Goal: Feedback & Contribution: Submit feedback/report problem

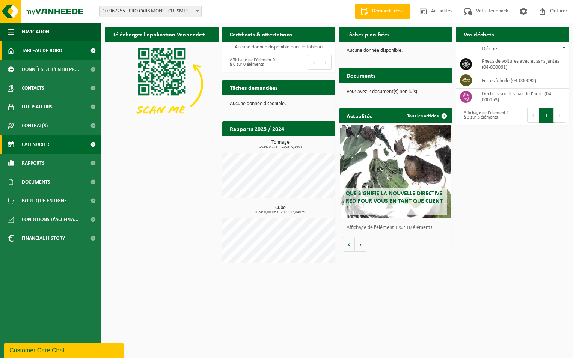
click at [34, 144] on span "Calendrier" at bounding box center [35, 144] width 27 height 19
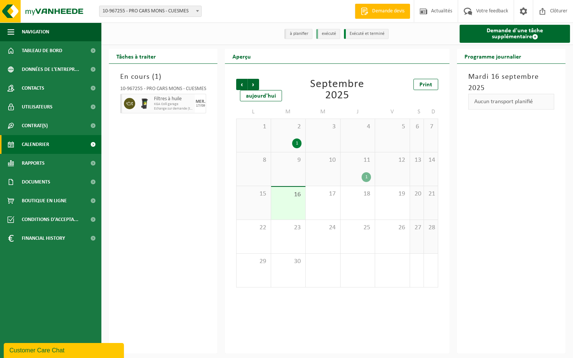
click at [366, 174] on div "1" at bounding box center [366, 177] width 9 height 10
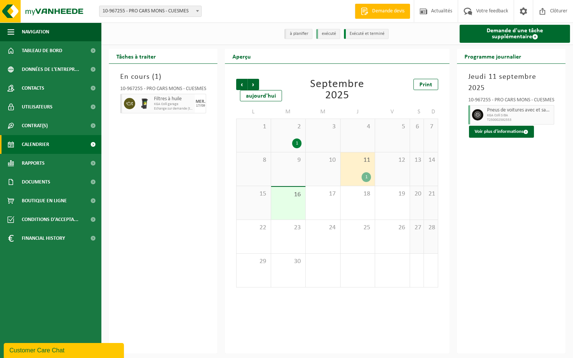
click at [82, 346] on div "Customer Care Chat" at bounding box center [63, 350] width 109 height 9
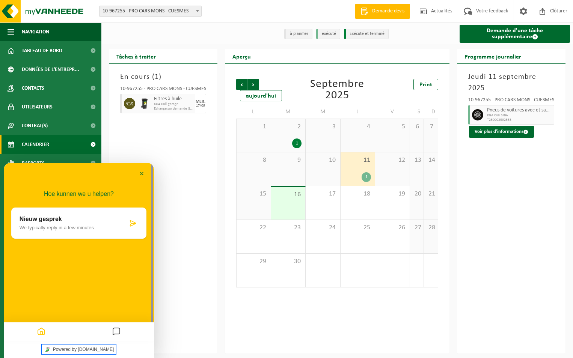
click at [65, 348] on link "Powered by tawk.to" at bounding box center [79, 350] width 75 height 10
click at [134, 223] on icon at bounding box center [133, 224] width 8 height 8
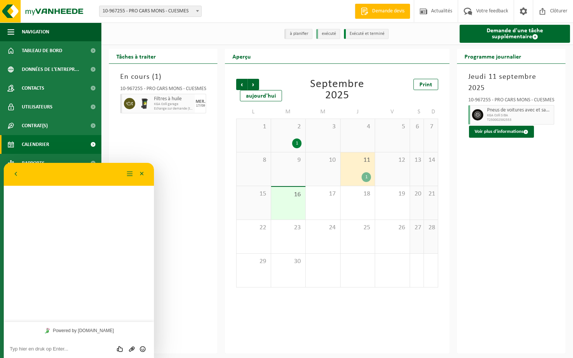
click at [27, 351] on textarea at bounding box center [79, 349] width 138 height 6
type textarea "Bonjour"
type textarea "c est de nouveau nous"
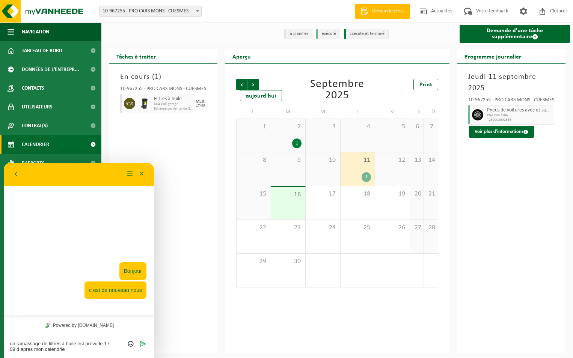
type textarea "un ramassage de filtres à huile est prévu le 17-09 d apres mon calendrier"
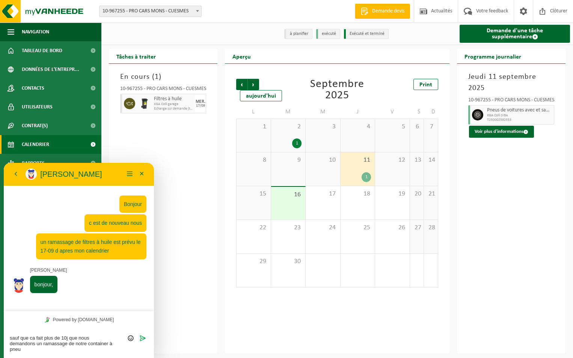
type textarea "sauf que ca fait plus de 10j que nous demandons un ramassage de notre container…"
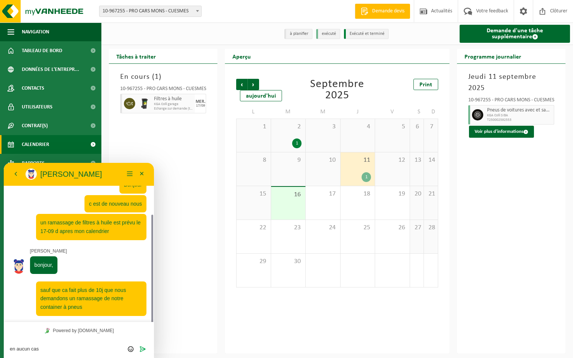
scroll to position [38, 0]
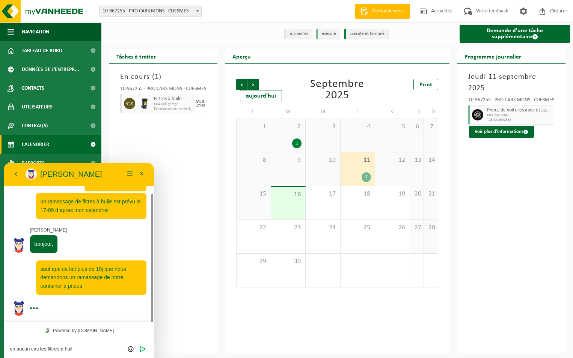
type textarea "en aucun cas les filtres à huile"
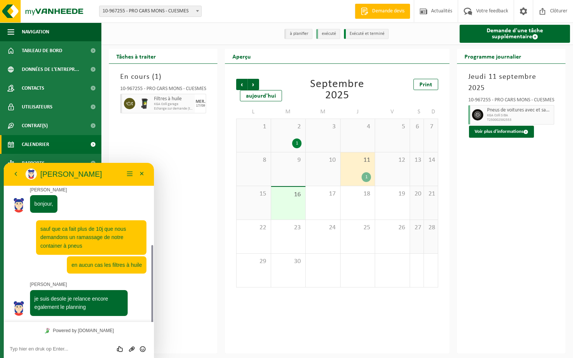
scroll to position [99, 0]
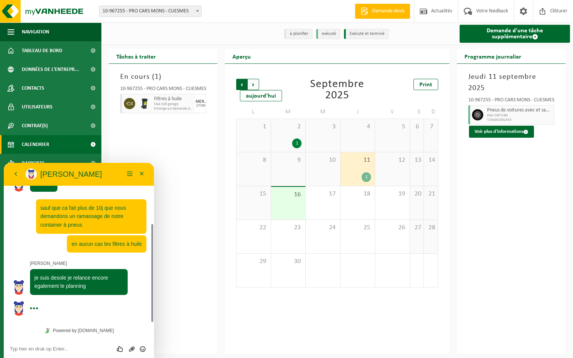
click at [255, 86] on span "Suivant" at bounding box center [253, 84] width 11 height 11
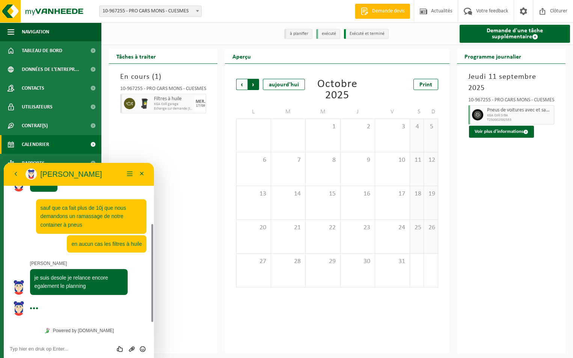
click at [241, 88] on span "Précédent" at bounding box center [241, 84] width 11 height 11
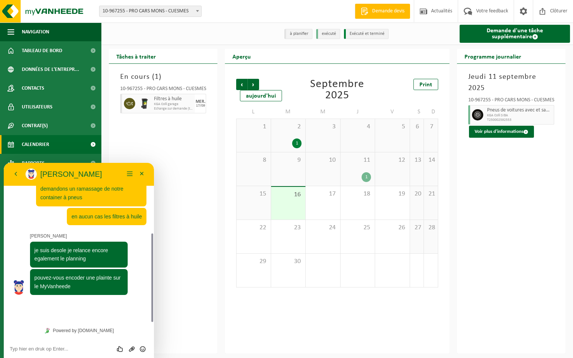
scroll to position [106, 0]
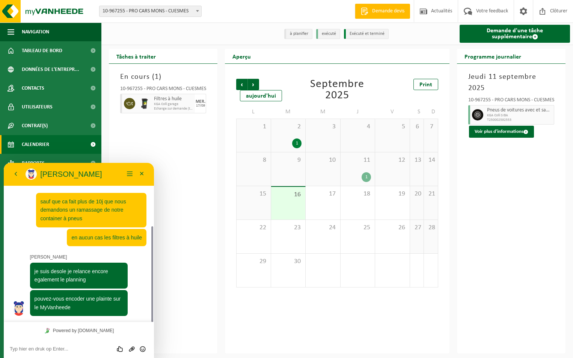
click at [51, 349] on textarea at bounding box center [79, 349] width 138 height 6
type textarea "oui dites moi ou?"
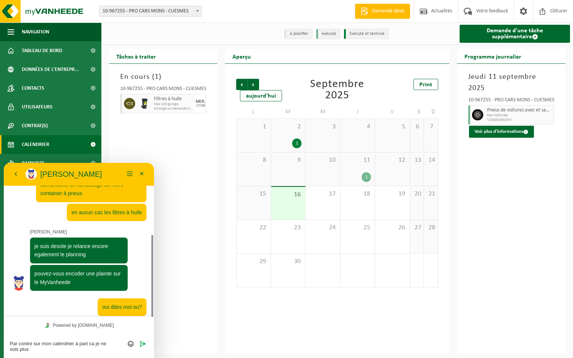
scroll to position [136, 0]
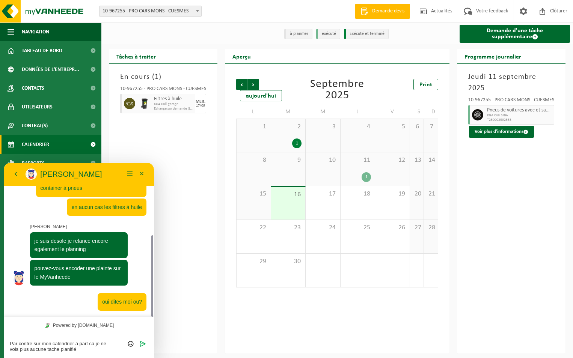
type textarea "Par contre sur mon calendrier à part ca je ne vois plus aucune tache planifiée"
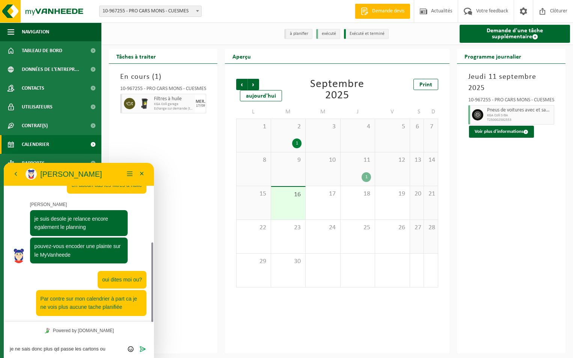
scroll to position [0, 0]
type textarea "je ne sais donc plus qd passe les cartons ou autres"
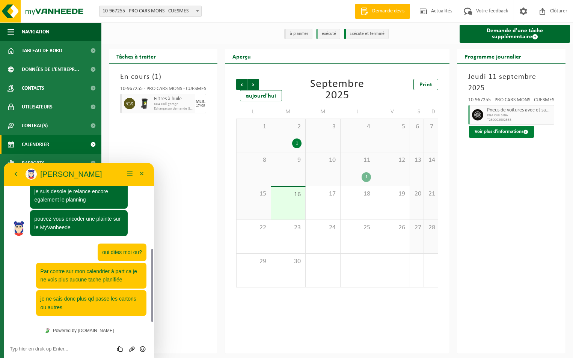
click at [525, 130] on span at bounding box center [526, 132] width 5 height 5
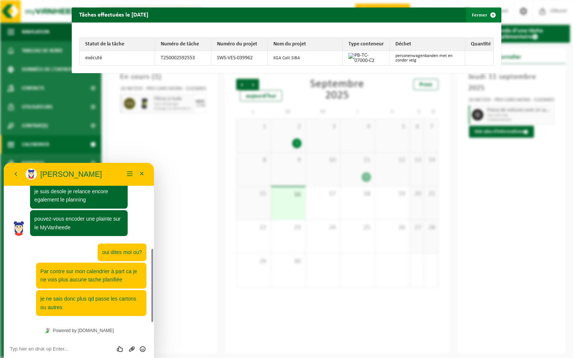
click at [490, 18] on span "button" at bounding box center [493, 15] width 15 height 15
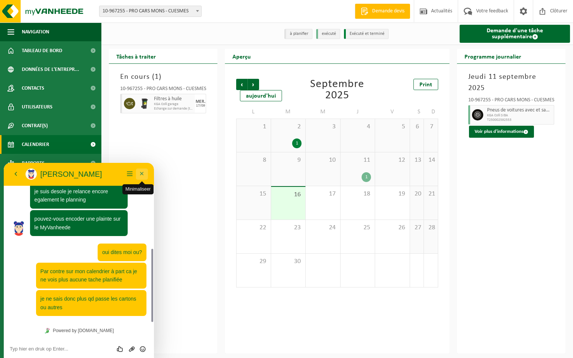
click at [143, 175] on button "Minimaliseer" at bounding box center [142, 174] width 12 height 11
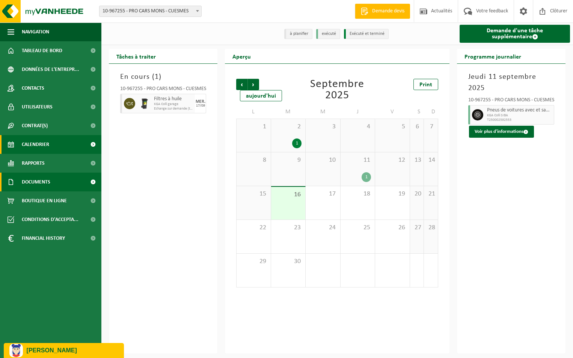
click at [29, 183] on span "Documents" at bounding box center [36, 182] width 29 height 19
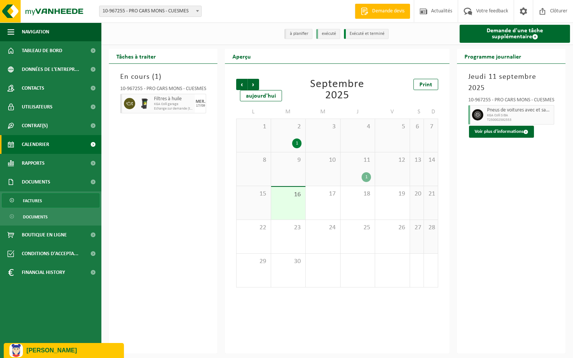
click at [32, 199] on span "Factures" at bounding box center [32, 201] width 19 height 14
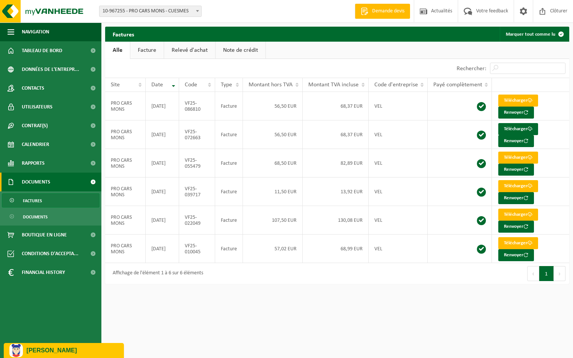
click at [43, 349] on p "Aurélie" at bounding box center [73, 351] width 92 height 7
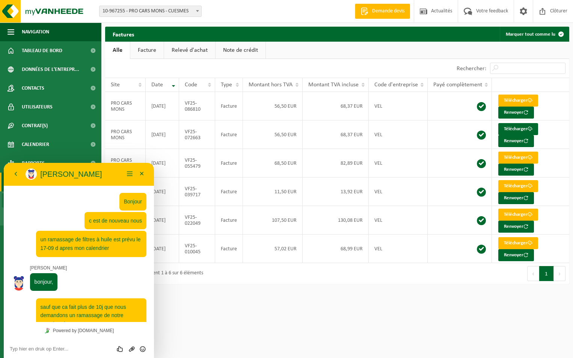
scroll to position [186, 0]
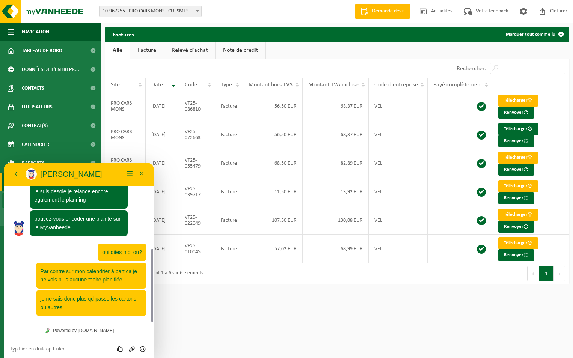
click at [46, 348] on textarea at bounding box center [79, 349] width 138 height 6
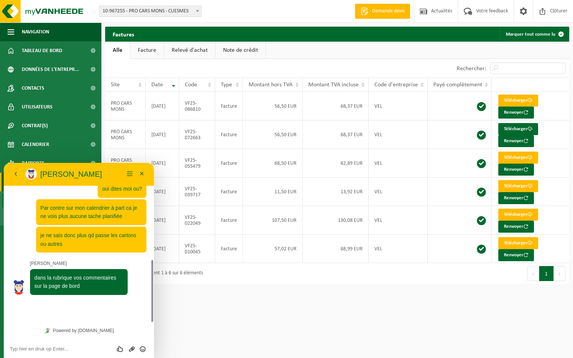
scroll to position [228, 0]
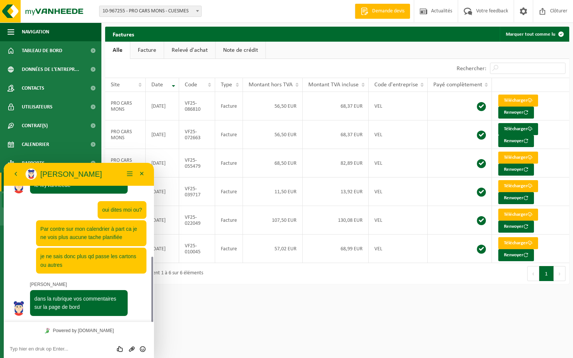
click at [25, 350] on textarea at bounding box center [79, 349] width 138 height 6
click at [93, 349] on textarea "je ne vois pas mais je vais regarder," at bounding box center [79, 349] width 138 height 6
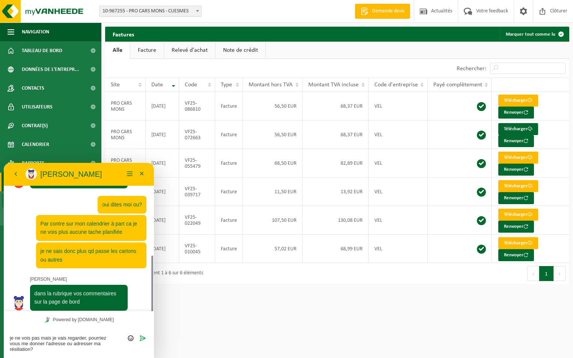
scroll to position [239, 0]
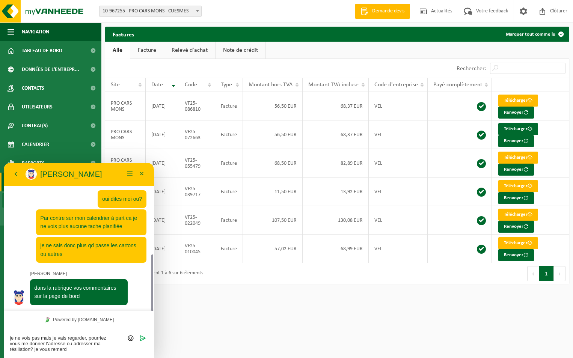
type textarea "je ne vois pas mais je vais regarder, pourriez vous me donner l'adresse ou adre…"
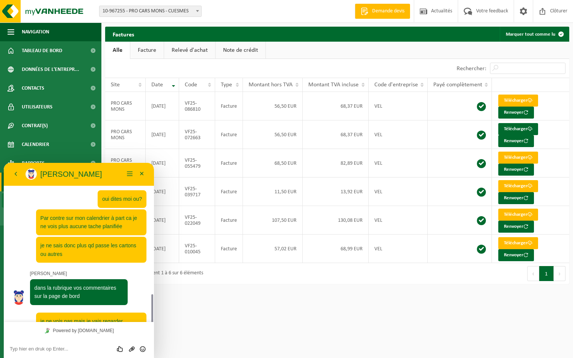
scroll to position [270, 0]
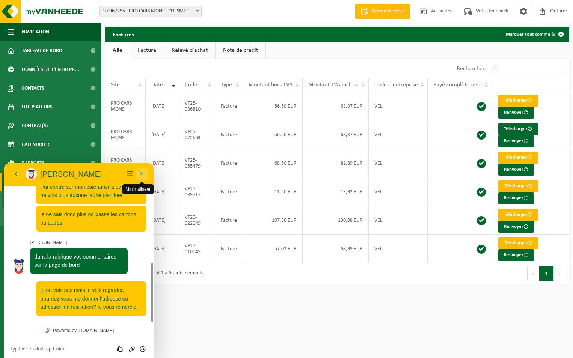
click at [141, 172] on button "Minimaliseer" at bounding box center [142, 174] width 12 height 11
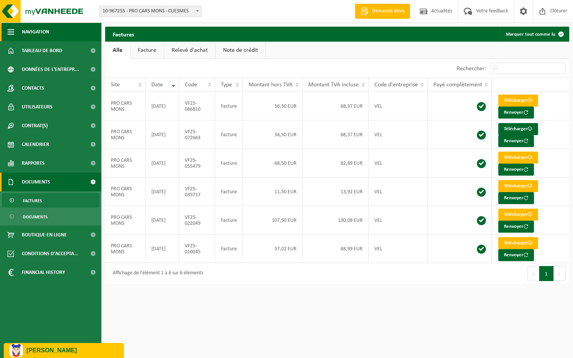
click at [9, 34] on span "button" at bounding box center [11, 32] width 7 height 19
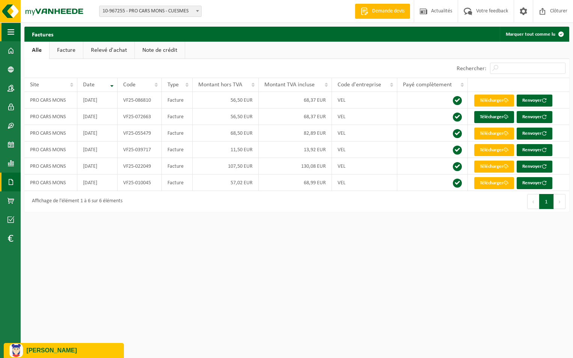
click at [9, 30] on span "button" at bounding box center [11, 32] width 7 height 19
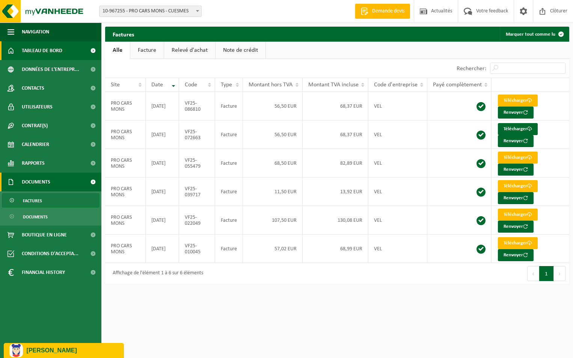
click at [9, 49] on span at bounding box center [11, 50] width 7 height 19
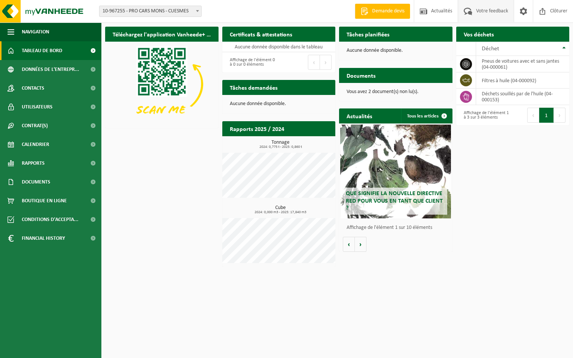
click at [478, 11] on span "Votre feedback" at bounding box center [493, 11] width 36 height 22
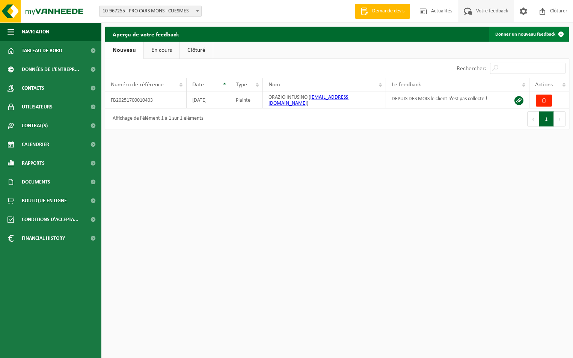
click at [560, 33] on span at bounding box center [561, 34] width 15 height 15
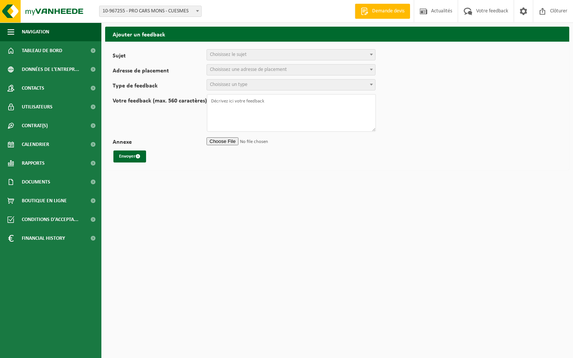
select select
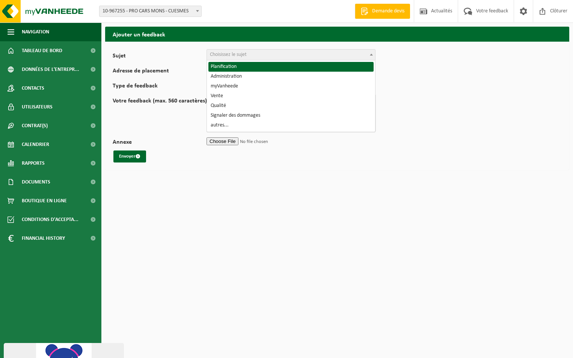
click at [240, 56] on span "Choisissez le sujet" at bounding box center [228, 55] width 37 height 6
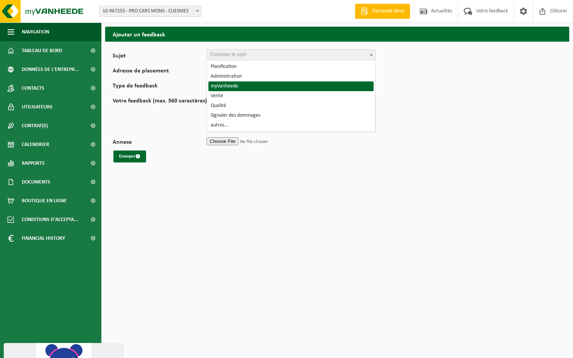
select select "11"
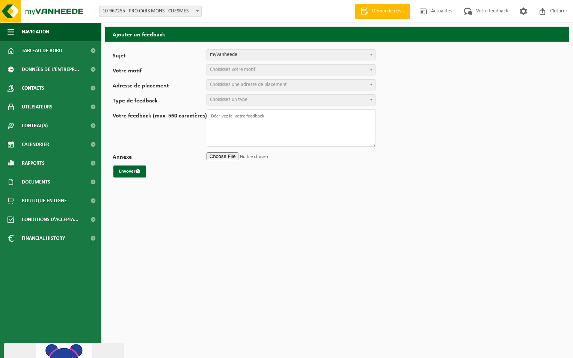
click at [253, 70] on span "Choisissez votre motif" at bounding box center [232, 70] width 45 height 6
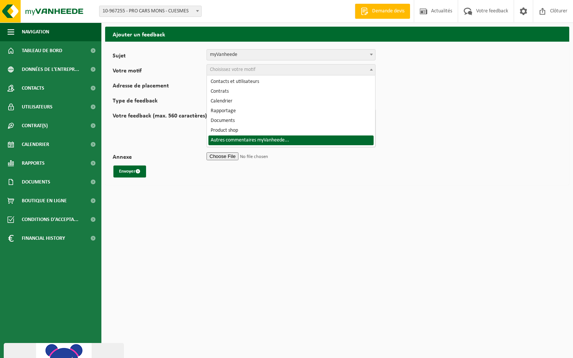
select select "18"
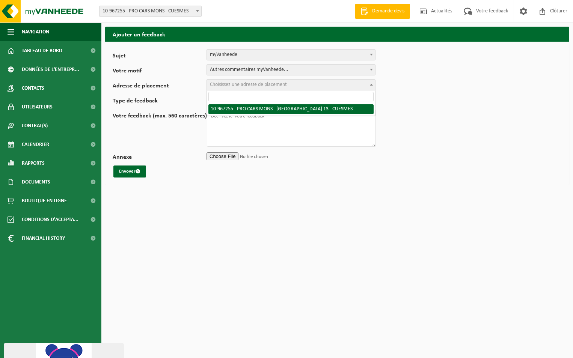
click at [237, 86] on span "Choisissez une adresse de placement" at bounding box center [248, 85] width 77 height 6
select select "153596"
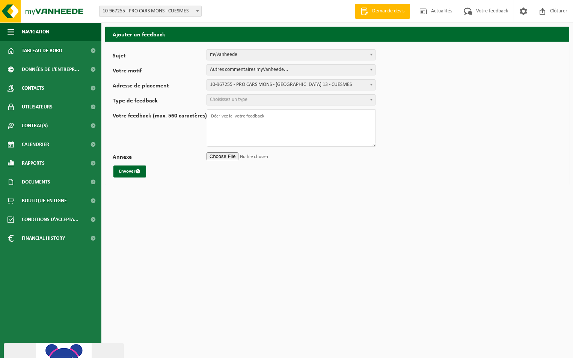
click at [240, 100] on span "Choisissez un type" at bounding box center [229, 100] width 38 height 6
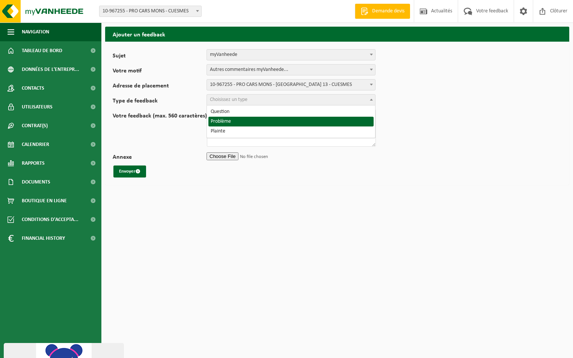
select select "ISS"
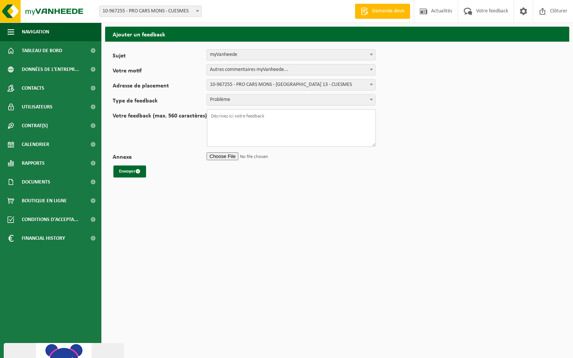
click at [244, 118] on textarea "Votre feedback (max. 560 caractères)" at bounding box center [291, 128] width 169 height 38
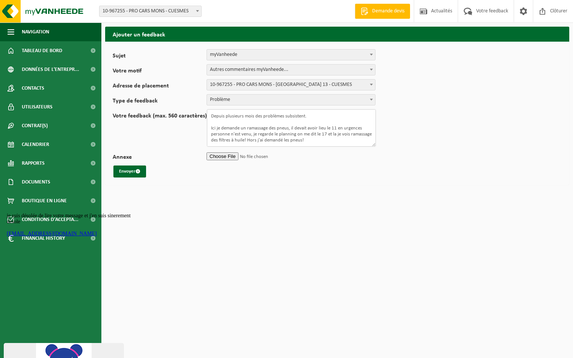
scroll to position [18, 0]
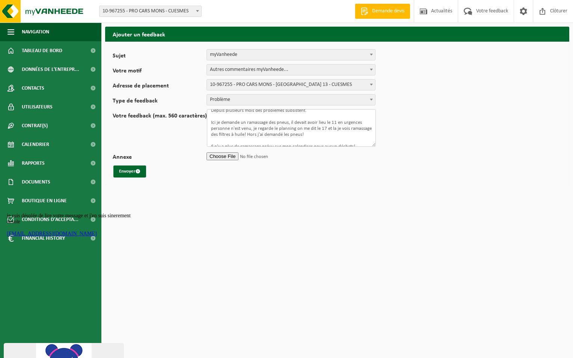
click at [307, 144] on textarea "Bonjour, Depuis plusieurs mois des problèmes subsistent. Ici je demande un rama…" at bounding box center [291, 128] width 169 height 38
click at [359, 145] on textarea "Bonjour, Depuis plusieurs mois des problèmes subsistent. Ici je demande un rama…" at bounding box center [291, 128] width 169 height 38
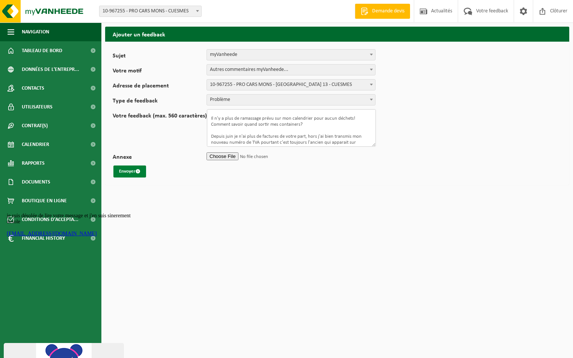
type textarea "Bonjour, Depuis plusieurs mois des problèmes subsistent. Ici je demande un rama…"
click at [128, 175] on button "Envoyer" at bounding box center [129, 172] width 33 height 12
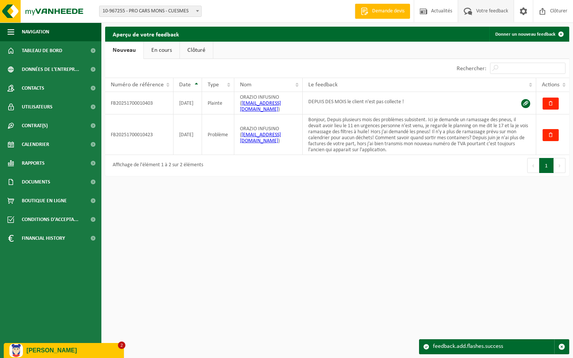
click at [54, 352] on p "[PERSON_NAME]" at bounding box center [73, 351] width 92 height 7
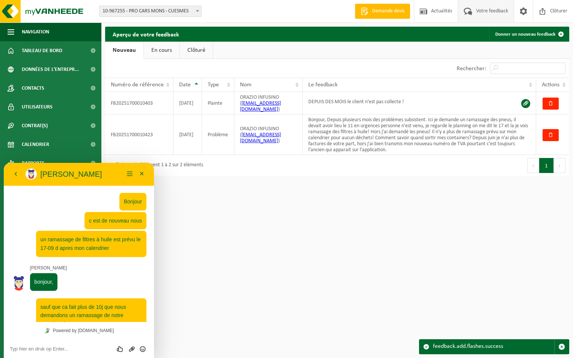
scroll to position [340, 0]
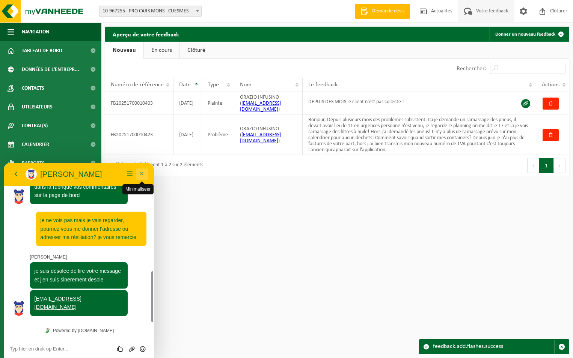
click at [141, 174] on button "Minimaliseer" at bounding box center [142, 174] width 12 height 11
